Goal: Transaction & Acquisition: Subscribe to service/newsletter

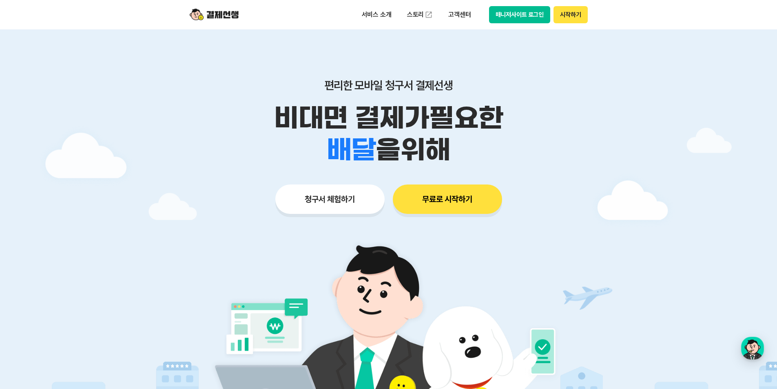
click at [447, 204] on button "무료로 시작하기" at bounding box center [447, 198] width 109 height 29
click at [517, 31] on div "편리한 모바일 청구서 결제선생 비대면 결제가 필요한 학원 공부방 호텔 쇼핑몰 병원 배달 보험사 항공사 골프장 을 위해 청구서 체험하기 무료로 …" at bounding box center [389, 130] width 418 height 202
click at [200, 158] on div "학원 공부방 호텔 쇼핑몰 병원 배달 보험사 항공사 골프장 을 위해" at bounding box center [389, 150] width 418 height 32
click at [227, 13] on img at bounding box center [214, 15] width 49 height 16
click at [638, 85] on div at bounding box center [388, 244] width 777 height 430
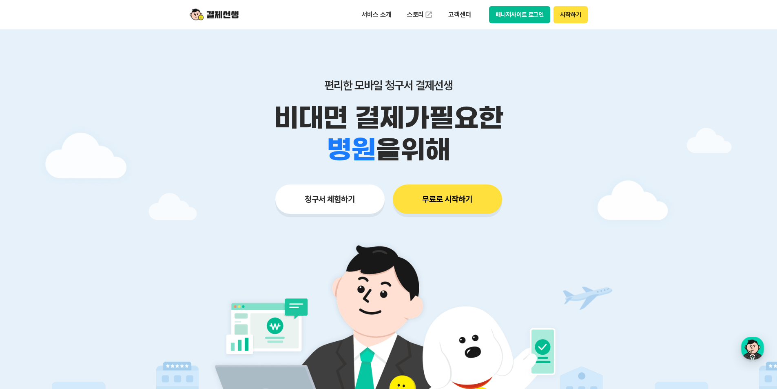
click at [218, 11] on img at bounding box center [214, 15] width 49 height 16
drag, startPoint x: 517, startPoint y: 112, endPoint x: 556, endPoint y: 91, distance: 44.2
click at [517, 112] on p "비대면 결제가 필요한" at bounding box center [389, 118] width 418 height 32
drag, startPoint x: 229, startPoint y: 92, endPoint x: 219, endPoint y: 89, distance: 10.3
click at [228, 93] on div "편리한 모바일 청구서 결제선생 비대면 결제가 필요한 학원 공부방 호텔 쇼핑몰 병원 배달 보험사 항공사 골프장 을 위해" at bounding box center [389, 121] width 418 height 87
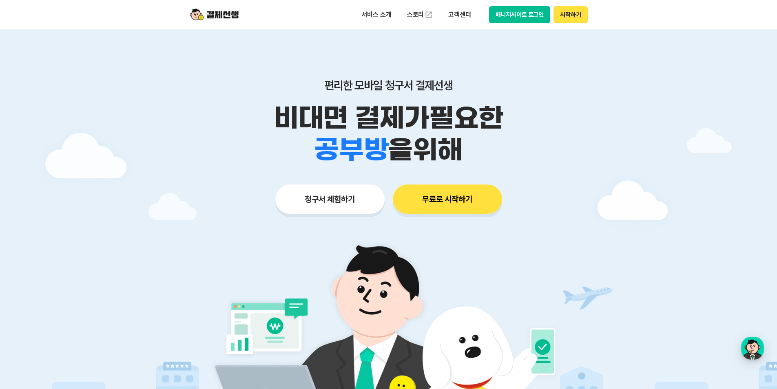
click at [426, 97] on div "편리한 모바일 청구서 결제선생 비대면 결제가 필요한 학원 공부방 호텔 쇼핑몰 병원 배달 보험사 항공사 골프장 을 위해" at bounding box center [389, 121] width 418 height 87
drag, startPoint x: 333, startPoint y: 85, endPoint x: 465, endPoint y: 111, distance: 134.2
click at [420, 95] on div "편리한 모바일 청구서 결제선생 비대면 결제가 필요한 학원 공부방 호텔 쇼핑몰 병원 배달 보험사 항공사 골프장 을 위해 청구서 체험하기 무료로 …" at bounding box center [389, 130] width 418 height 202
click at [466, 111] on p "비대면 결제가 필요한" at bounding box center [389, 118] width 418 height 32
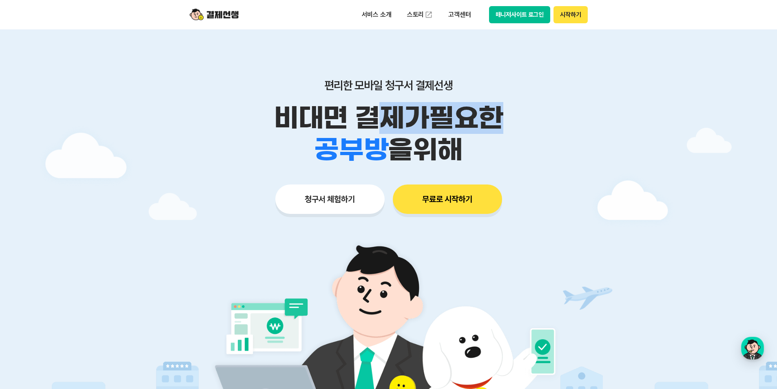
drag, startPoint x: 476, startPoint y: 124, endPoint x: 359, endPoint y: 101, distance: 118.8
click at [370, 103] on p "비대면 결제가 필요한" at bounding box center [389, 118] width 418 height 32
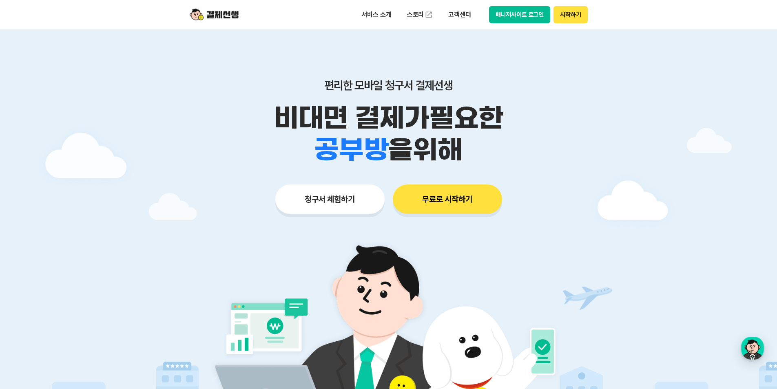
click at [359, 101] on div "편리한 모바일 청구서 결제선생 비대면 결제가 필요한 학원 공부방 호텔 쇼핑몰 병원 배달 보험사 항공사 골프장 을 위해" at bounding box center [389, 121] width 418 height 87
drag, startPoint x: 316, startPoint y: 84, endPoint x: 476, endPoint y: 140, distance: 169.3
click at [476, 140] on div "편리한 모바일 청구서 결제선생 비대면 결제가 필요한 학원 공부방 호텔 쇼핑몰 병원 배달 보험사 항공사 골프장 을 위해" at bounding box center [389, 121] width 418 height 87
click at [478, 146] on div "학원 공부방 호텔 쇼핑몰 병원 배달 보험사 항공사 골프장 을 위해" at bounding box center [389, 150] width 418 height 32
drag, startPoint x: 329, startPoint y: 78, endPoint x: 493, endPoint y: 140, distance: 175.5
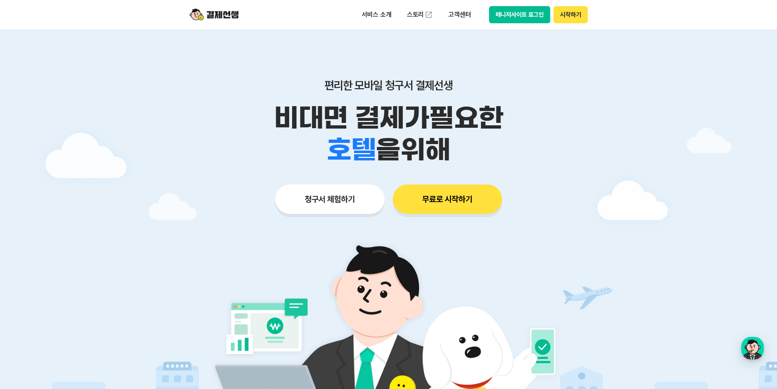
click at [493, 140] on div "편리한 모바일 청구서 결제선생 비대면 결제가 필요한 학원 공부방 호텔 쇼핑몰 병원 배달 보험사 항공사 골프장 을 위해" at bounding box center [389, 121] width 418 height 87
click at [492, 144] on div "학원 공부방 호텔 쇼핑몰 병원 배달 보험사 항공사 골프장 을 위해" at bounding box center [389, 150] width 418 height 32
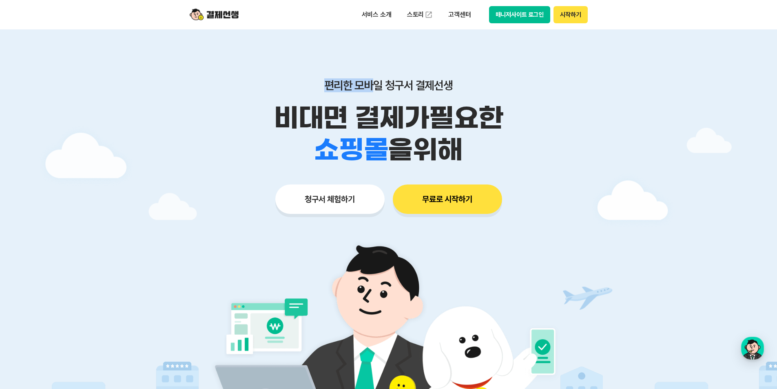
click at [454, 93] on div "편리한 모바일 청구서 결제선생 비대면 결제가 필요한 학원 공부방 호텔 쇼핑몰 병원 배달 보험사 항공사 골프장 을 위해 청구서 체험하기 무료로 …" at bounding box center [389, 130] width 418 height 202
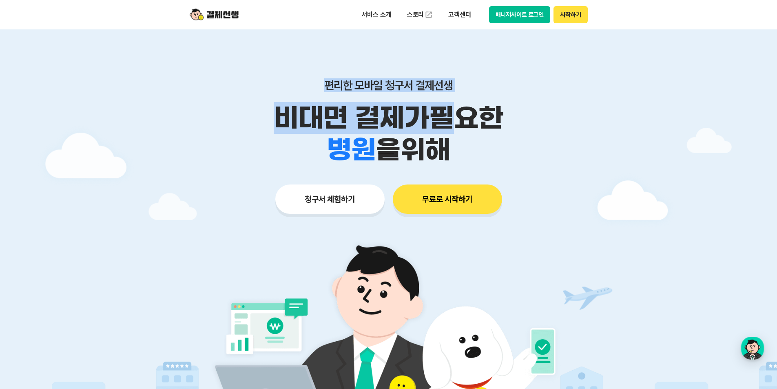
click at [303, 92] on p "편리한 모바일 청구서 결제선생" at bounding box center [389, 85] width 418 height 14
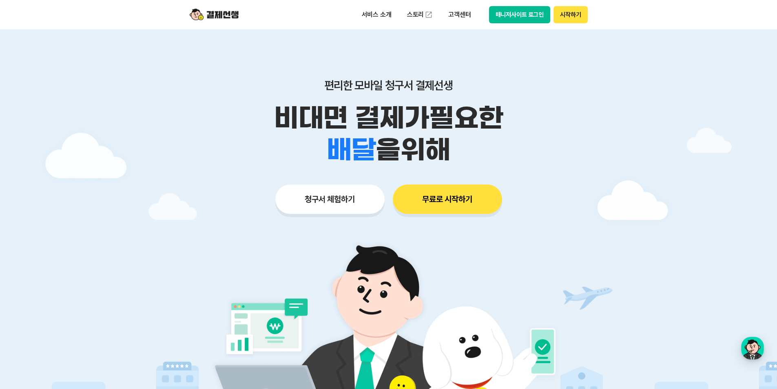
click at [234, 18] on img at bounding box center [214, 15] width 49 height 16
click at [223, 67] on div "편리한 모바일 청구서 결제선생 비대면 결제가 필요한 학원 공부방 호텔 쇼핑몰 병원 배달 보험사 항공사 골프장 를 위해 청구서 체험하기 무료로 …" at bounding box center [389, 130] width 418 height 202
click at [227, 35] on div "편리한 모바일 청구서 결제선생 비대면 결제가 필요한 학원 공부방 호텔 쇼핑몰 병원 배달 보험사 항공사 골프장 를 위해 청구서 체험하기 무료로 …" at bounding box center [389, 130] width 418 height 202
click at [231, 16] on img at bounding box center [214, 15] width 49 height 16
click at [259, 68] on div "편리한 모바일 청구서 결제선생 비대면 결제가 필요한 학원 공부방 호텔 쇼핑몰 병원 배달 보험사 항공사 골프장 를 위해 청구서 체험하기 무료로 …" at bounding box center [389, 130] width 418 height 202
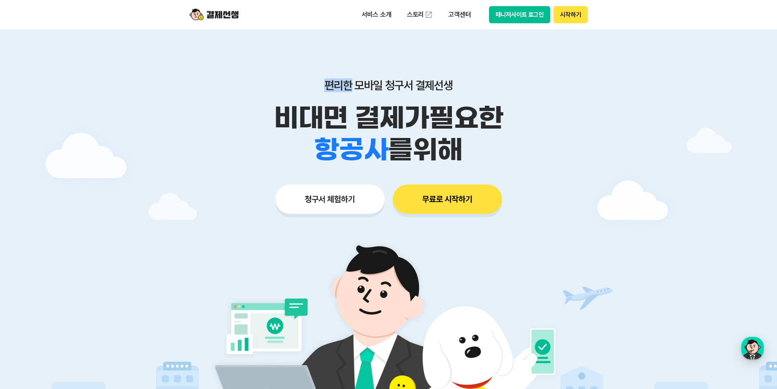
click at [259, 68] on div "편리한 모바일 청구서 결제선생 비대면 결제가 필요한 학원 공부방 호텔 쇼핑몰 병원 배달 보험사 항공사 골프장 를 위해 청구서 체험하기 무료로 …" at bounding box center [389, 130] width 418 height 202
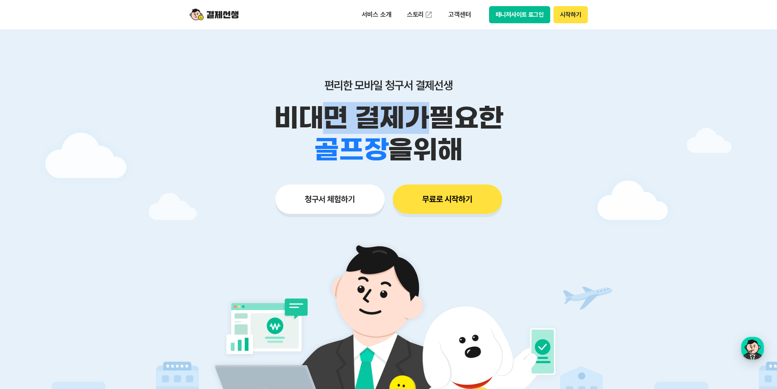
drag, startPoint x: 421, startPoint y: 127, endPoint x: 420, endPoint y: 123, distance: 4.7
click at [486, 137] on div "편리한 모바일 청구서 결제선생 비대면 결제가 필요한 학원 공부방 호텔 쇼핑몰 병원 배달 보험사 항공사 골프장 을 위해" at bounding box center [389, 121] width 418 height 87
click at [376, 111] on p "비대면 결제가 필요한" at bounding box center [389, 118] width 418 height 32
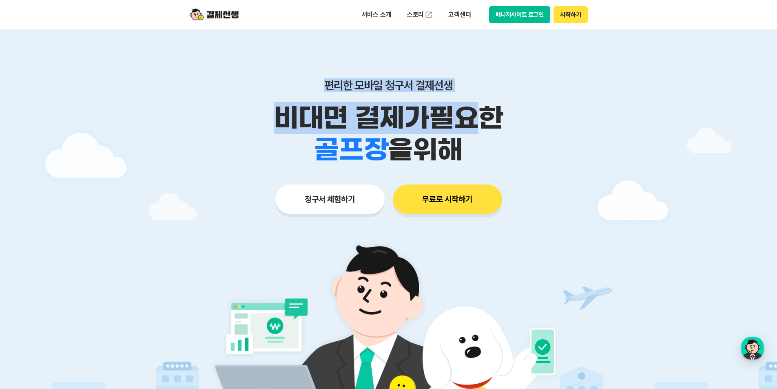
drag, startPoint x: 365, startPoint y: 93, endPoint x: 485, endPoint y: 135, distance: 126.9
click at [483, 120] on div "편리한 모바일 청구서 결제선생 비대면 결제가 필요한 학원 공부방 호텔 쇼핑몰 병원 배달 보험사 항공사 골프장 을 위해 청구서 체험하기 무료로 …" at bounding box center [389, 130] width 418 height 202
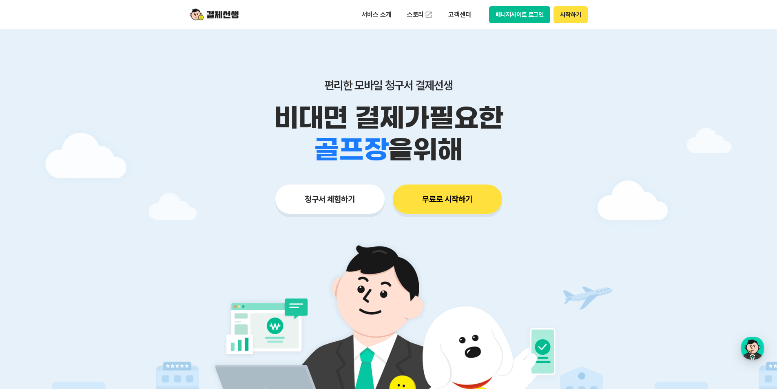
click at [512, 147] on div "학원 공부방 호텔 쇼핑몰 병원 배달 보험사 항공사 골프장 을 위해" at bounding box center [389, 150] width 418 height 32
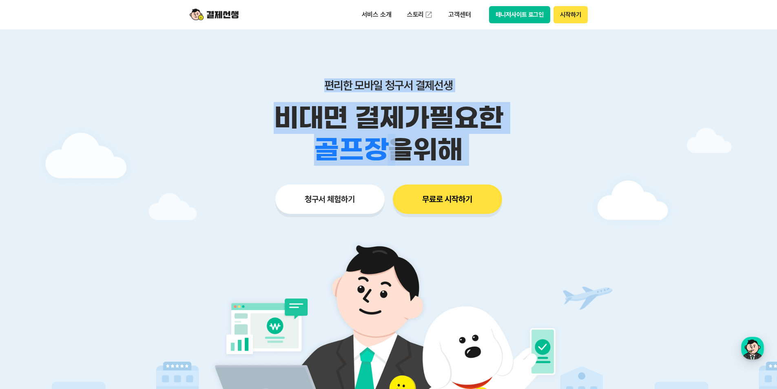
drag, startPoint x: 512, startPoint y: 148, endPoint x: 310, endPoint y: 80, distance: 213.0
click at [320, 85] on div "편리한 모바일 청구서 결제선생 비대면 결제가 필요한 학원 공부방 호텔 쇼핑몰 병원 배달 보험사 항공사 골프장 을 위해" at bounding box center [389, 121] width 418 height 87
click at [280, 73] on div "편리한 모바일 청구서 결제선생 비대면 결제가 필요한 학원 공부방 호텔 쇼핑몰 병원 배달 보험사 항공사 골프장 을 위해 청구서 체험하기 무료로 …" at bounding box center [389, 130] width 418 height 202
drag, startPoint x: 297, startPoint y: 73, endPoint x: 487, endPoint y: 139, distance: 201.3
click at [488, 139] on div "편리한 모바일 청구서 결제선생 비대면 결제가 필요한 학원 공부방 호텔 쇼핑몰 병원 배달 보험사 항공사 골프장 을 위해 청구서 체험하기 무료로 …" at bounding box center [389, 130] width 418 height 202
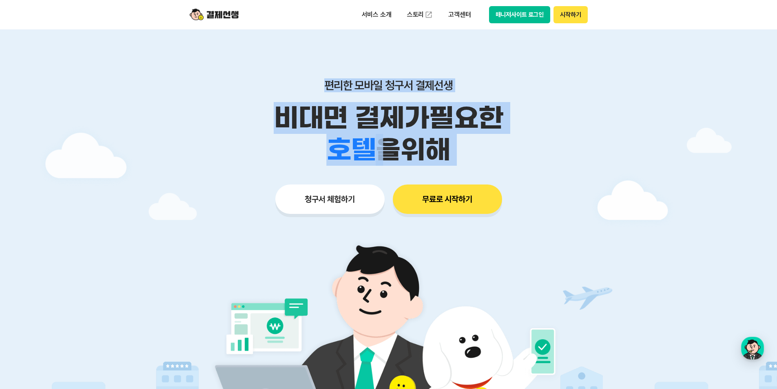
click at [592, 89] on p "편리한 모바일 청구서 결제선생" at bounding box center [389, 85] width 418 height 14
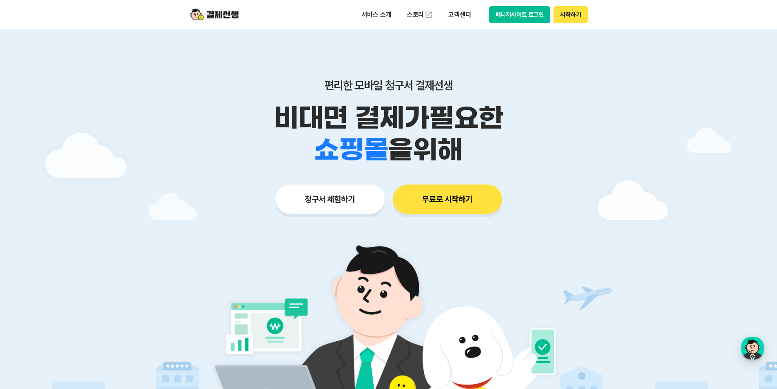
click at [569, 173] on div "편리한 모바일 청구서 결제선생 비대면 결제가 필요한 학원 공부방 호텔 쇼핑몰 병원 배달 보험사 항공사 골프장 을 위해 청구서 체험하기 무료로 …" at bounding box center [389, 130] width 418 height 202
click at [455, 129] on div "편리한 모바일 청구서 결제선생 비대면 결제가 필요한 학원 공부방 호텔 쇼핑몰 병원 배달 보험사 항공사 골프장 을 위해 청구서 체험하기 무료로 …" at bounding box center [389, 130] width 418 height 202
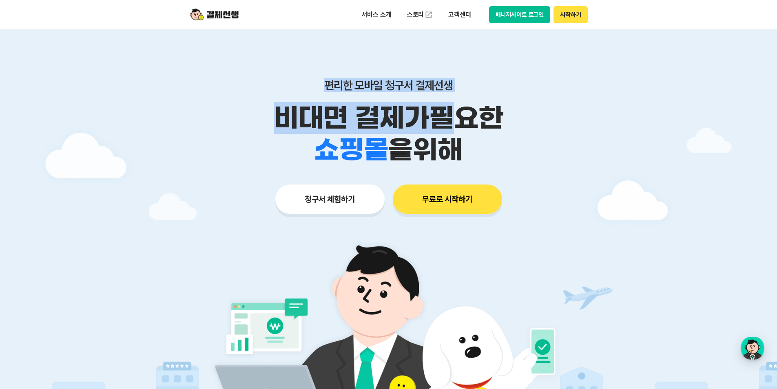
click at [468, 132] on p "비대면 결제가 필요한" at bounding box center [389, 118] width 418 height 32
click at [454, 120] on p "비대면 결제가 필요한" at bounding box center [389, 118] width 418 height 32
drag, startPoint x: 237, startPoint y: 106, endPoint x: 554, endPoint y: 143, distance: 319.5
click at [554, 143] on div "비대면 결제가 필요한 학원 공부방 호텔 쇼핑몰 병원 배달 보험사 항공사 골프장 을 위해" at bounding box center [389, 134] width 418 height 64
click at [554, 143] on div "학원 공부방 호텔 쇼핑몰 병원 배달 보험사 항공사 골프장 을 위해" at bounding box center [389, 150] width 418 height 32
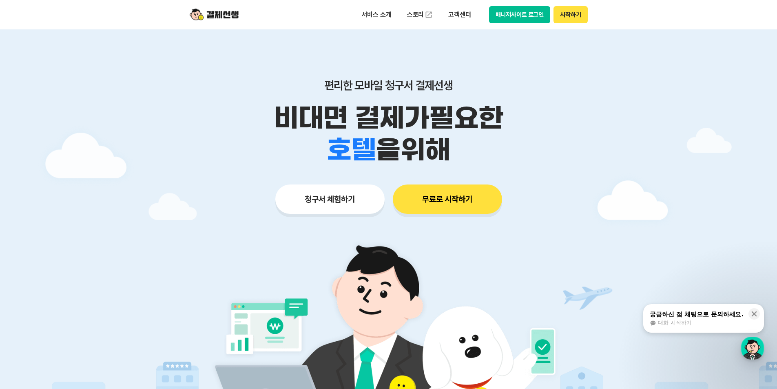
click at [571, 20] on button "시작하기" at bounding box center [571, 14] width 34 height 17
click at [435, 194] on button "무료로 시작하기" at bounding box center [447, 198] width 109 height 29
click at [507, 11] on button "매니저사이트 로그인" at bounding box center [520, 14] width 62 height 17
